Goal: Task Accomplishment & Management: Complete application form

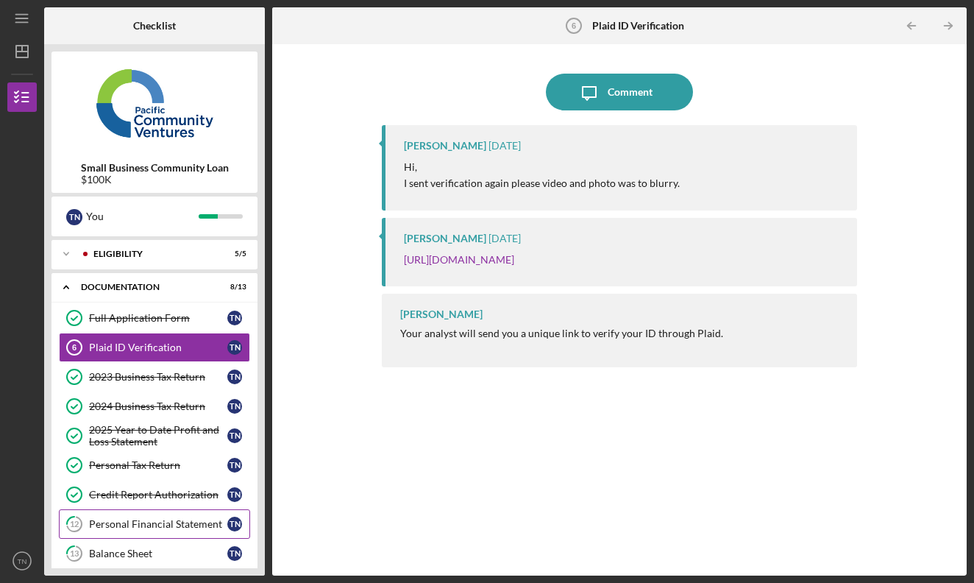
click at [159, 522] on div "Personal Financial Statement" at bounding box center [158, 524] width 138 height 12
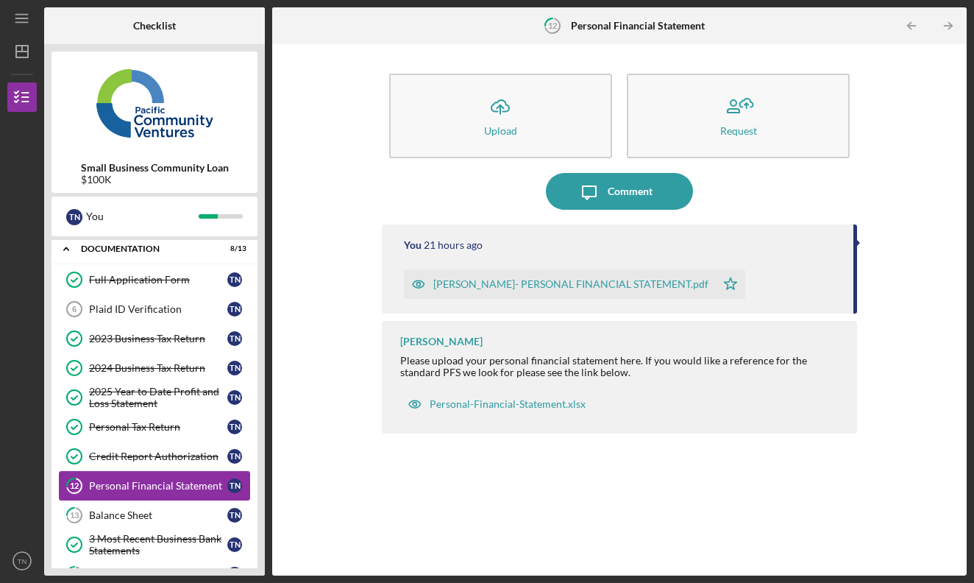
scroll to position [41, 0]
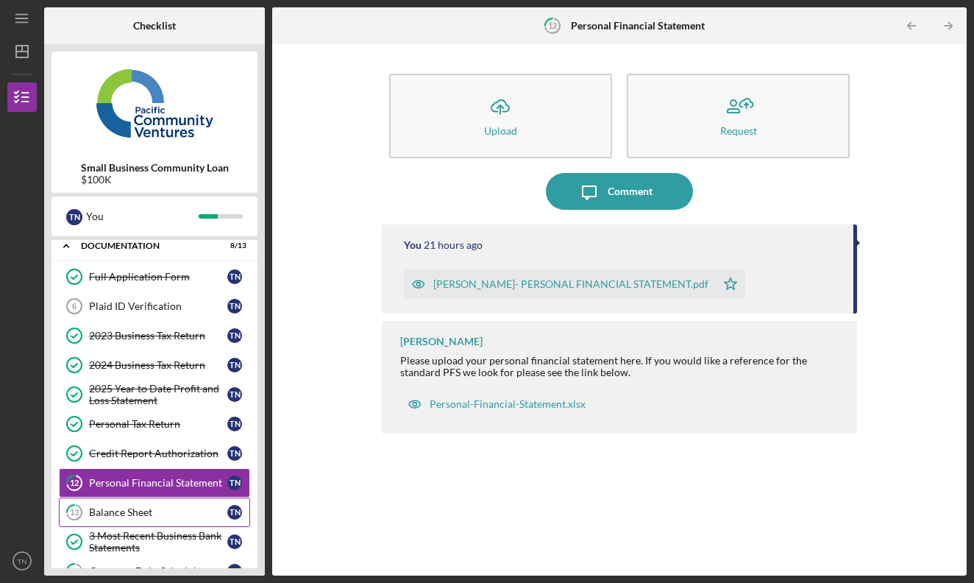
click at [159, 522] on link "13 Balance Sheet T N" at bounding box center [154, 511] width 191 height 29
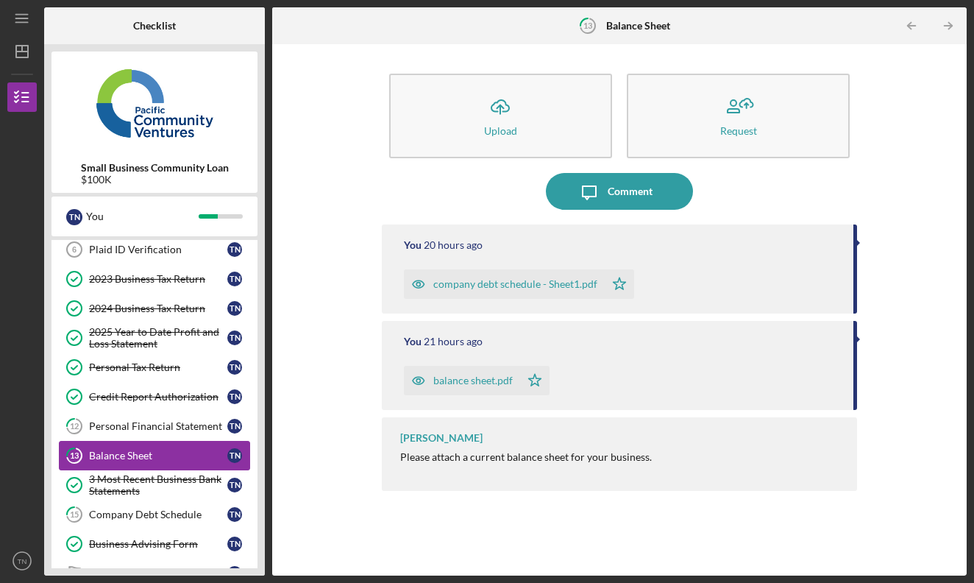
scroll to position [102, 0]
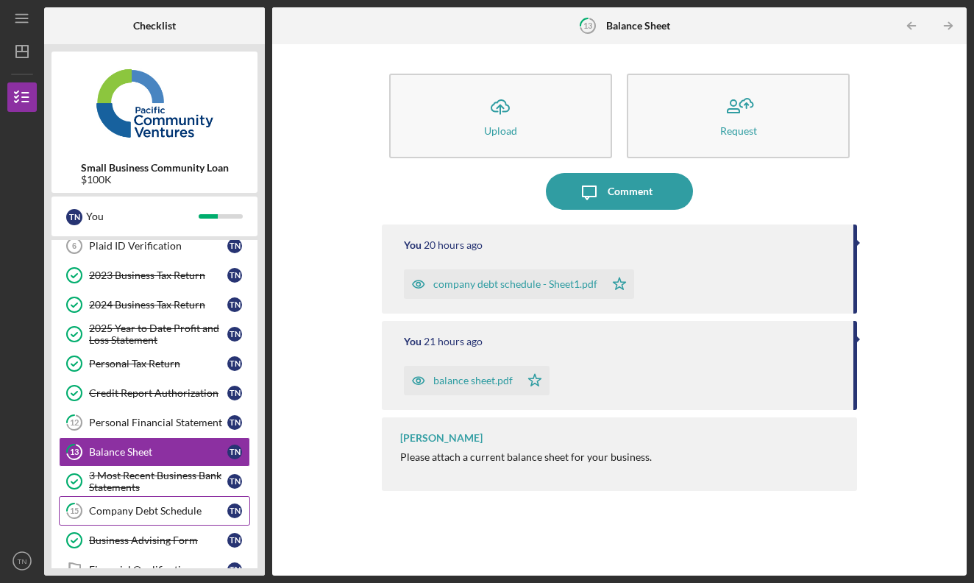
click at [168, 516] on link "15 Company Debt Schedule T N" at bounding box center [154, 510] width 191 height 29
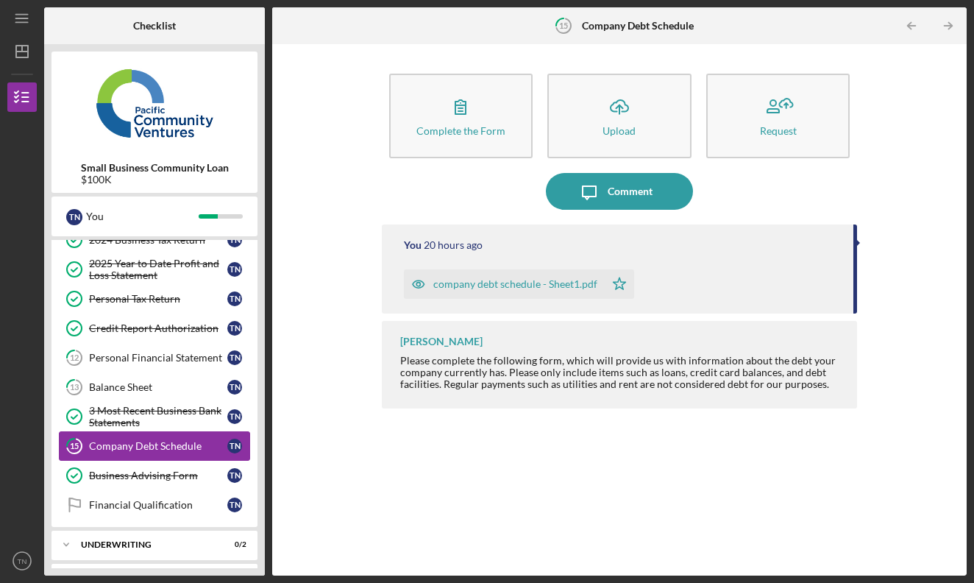
scroll to position [166, 0]
click at [169, 508] on div "Financial Qualification" at bounding box center [158, 505] width 138 height 12
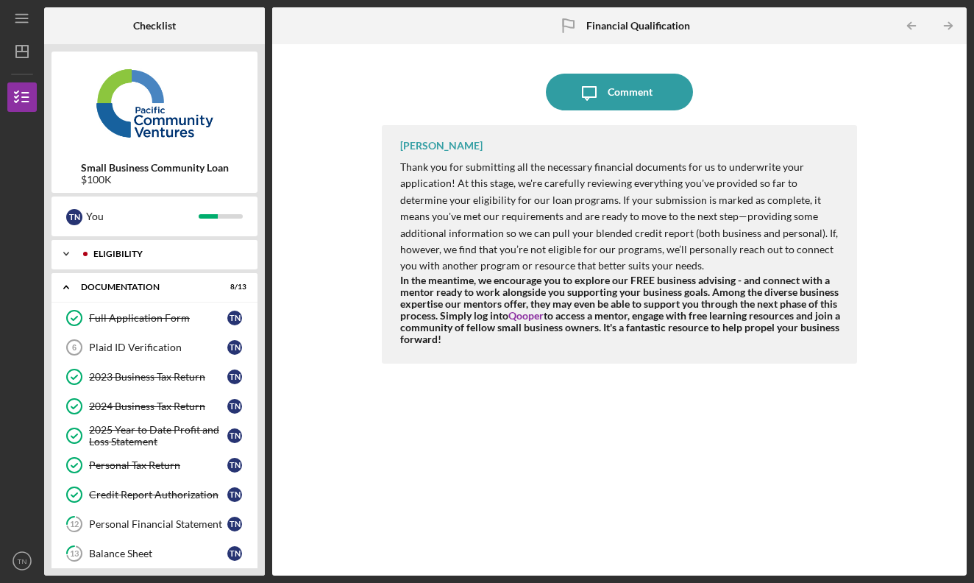
click at [185, 257] on div "Eligibility" at bounding box center [166, 253] width 146 height 9
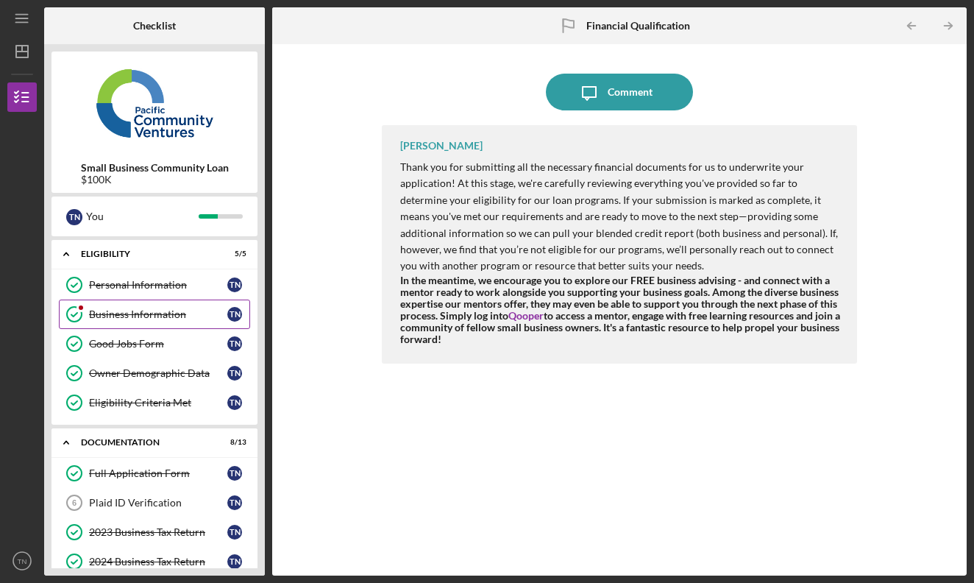
click at [165, 316] on div "Business Information" at bounding box center [158, 314] width 138 height 12
